Goal: Task Accomplishment & Management: Use online tool/utility

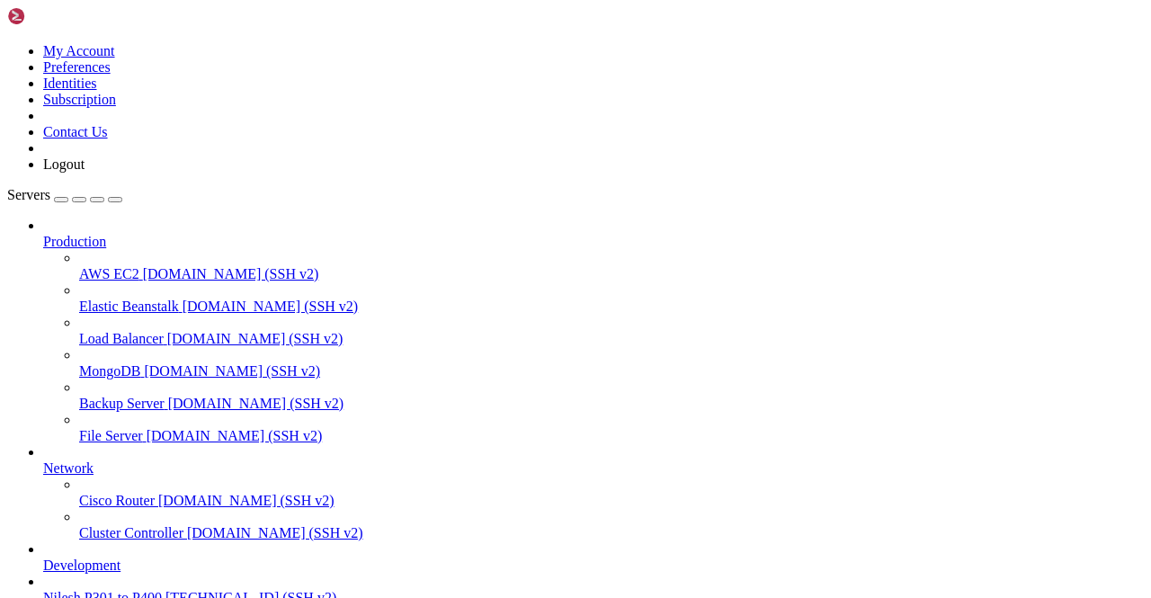
scroll to position [174, 0]
click at [165, 590] on span "[TECHNICAL_ID] (SSH v2)" at bounding box center [250, 597] width 171 height 15
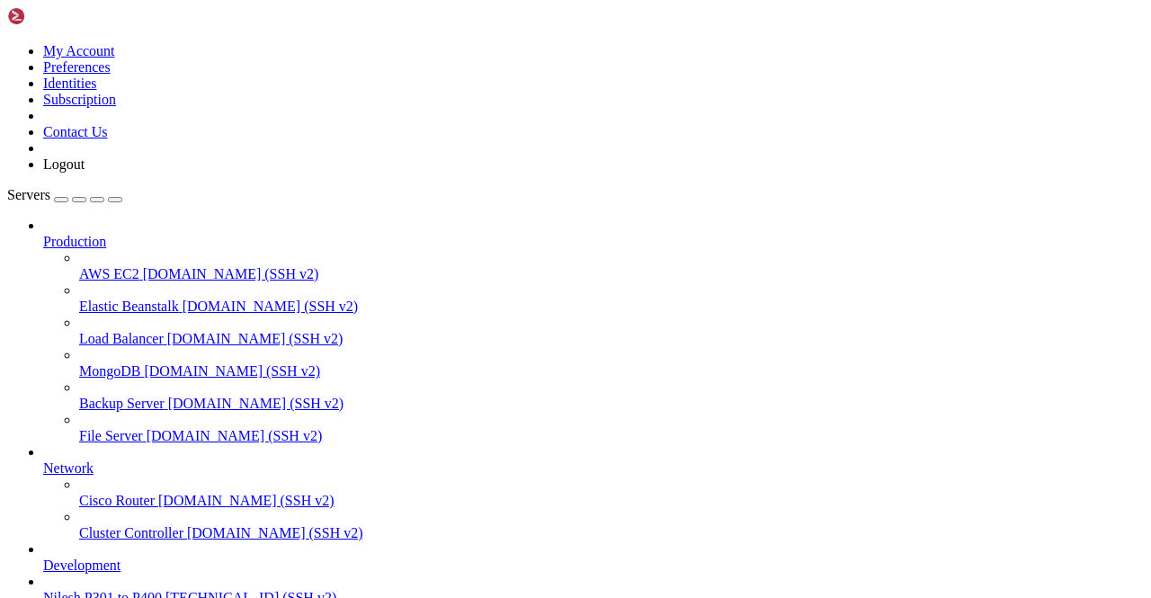
scroll to position [39552, 0]
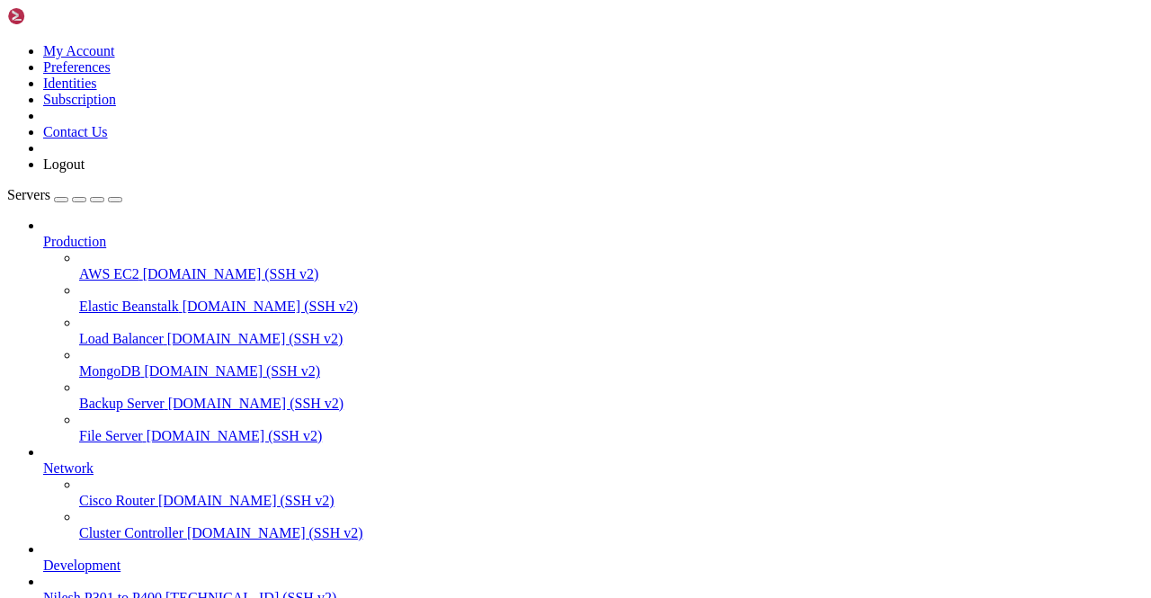
scroll to position [41629, 0]
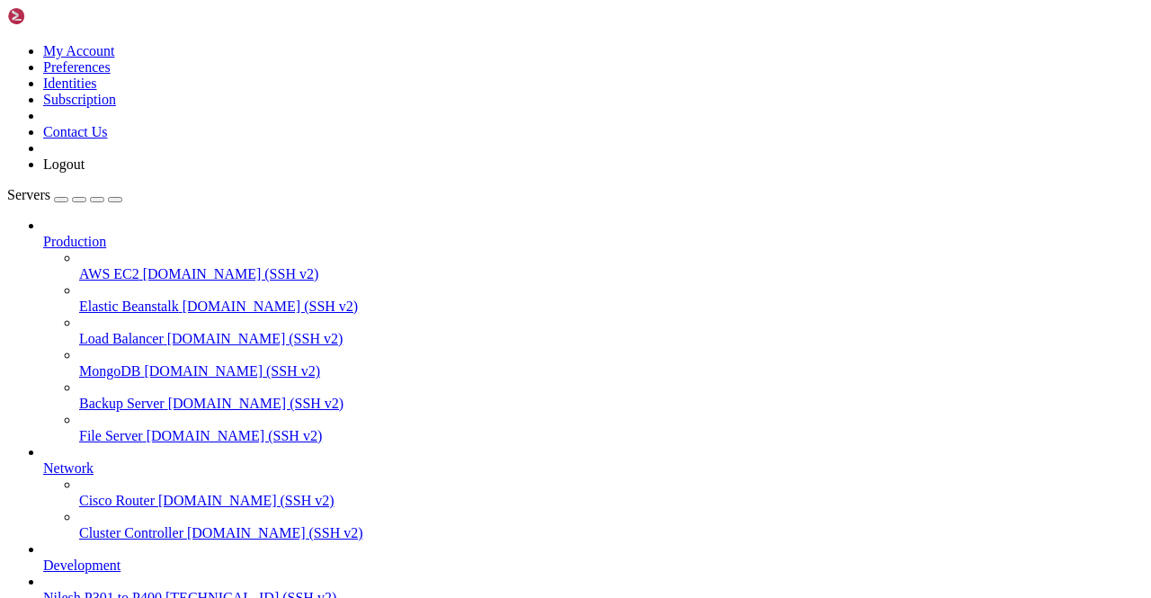
scroll to position [1763, 0]
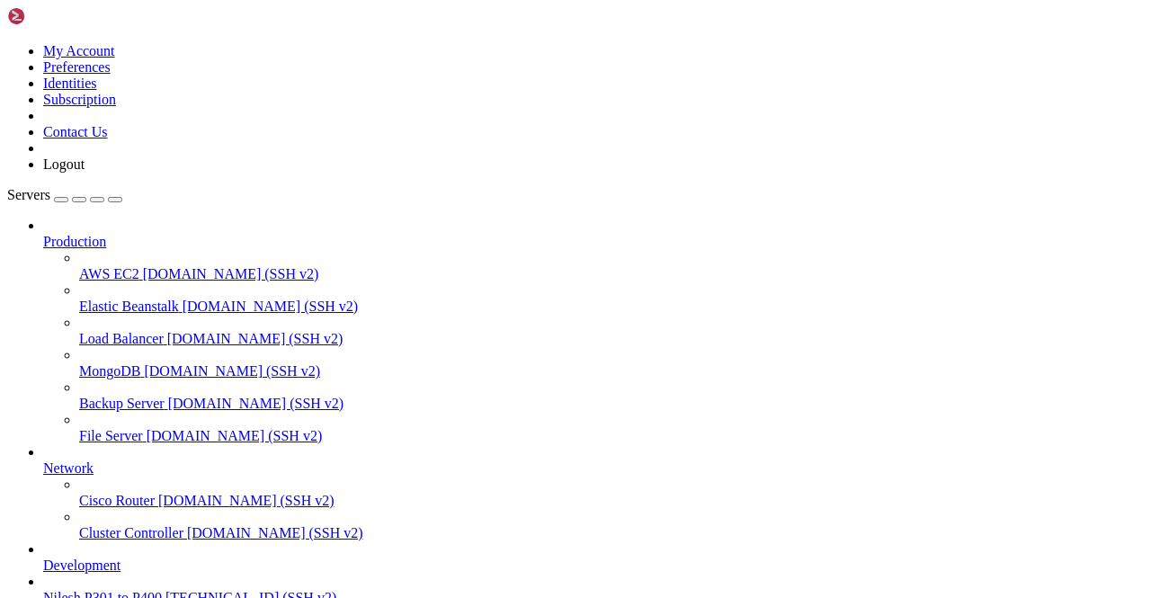
click at [165, 590] on span "[TECHNICAL_ID] (SSH v2)" at bounding box center [250, 597] width 171 height 15
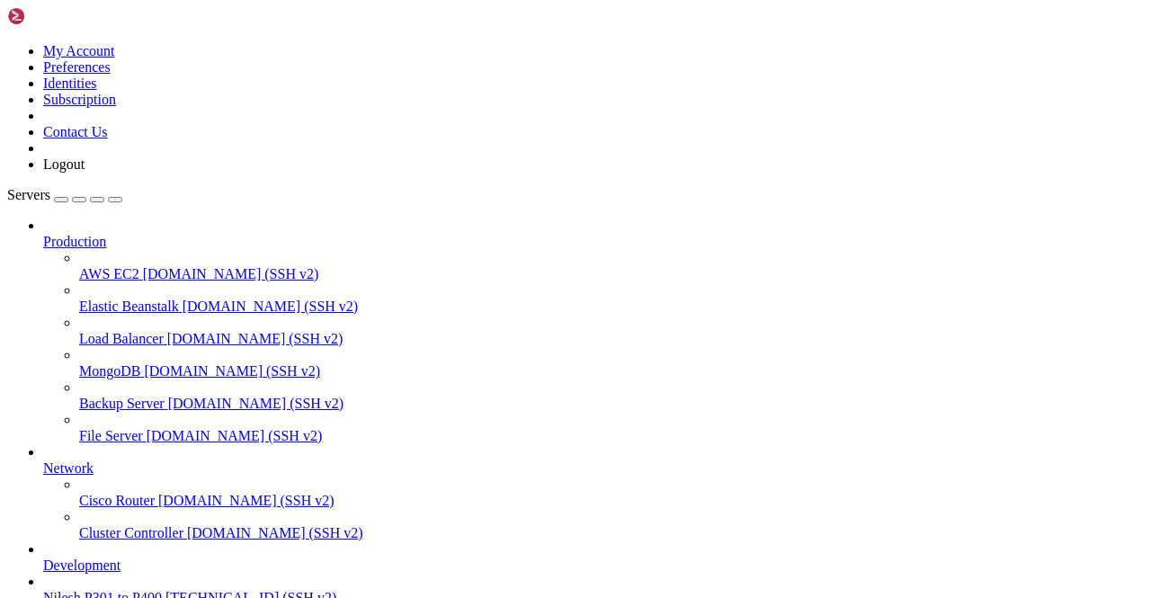
click at [165, 590] on span "[TECHNICAL_ID] (SSH v2)" at bounding box center [250, 597] width 171 height 15
